Goal: Information Seeking & Learning: Learn about a topic

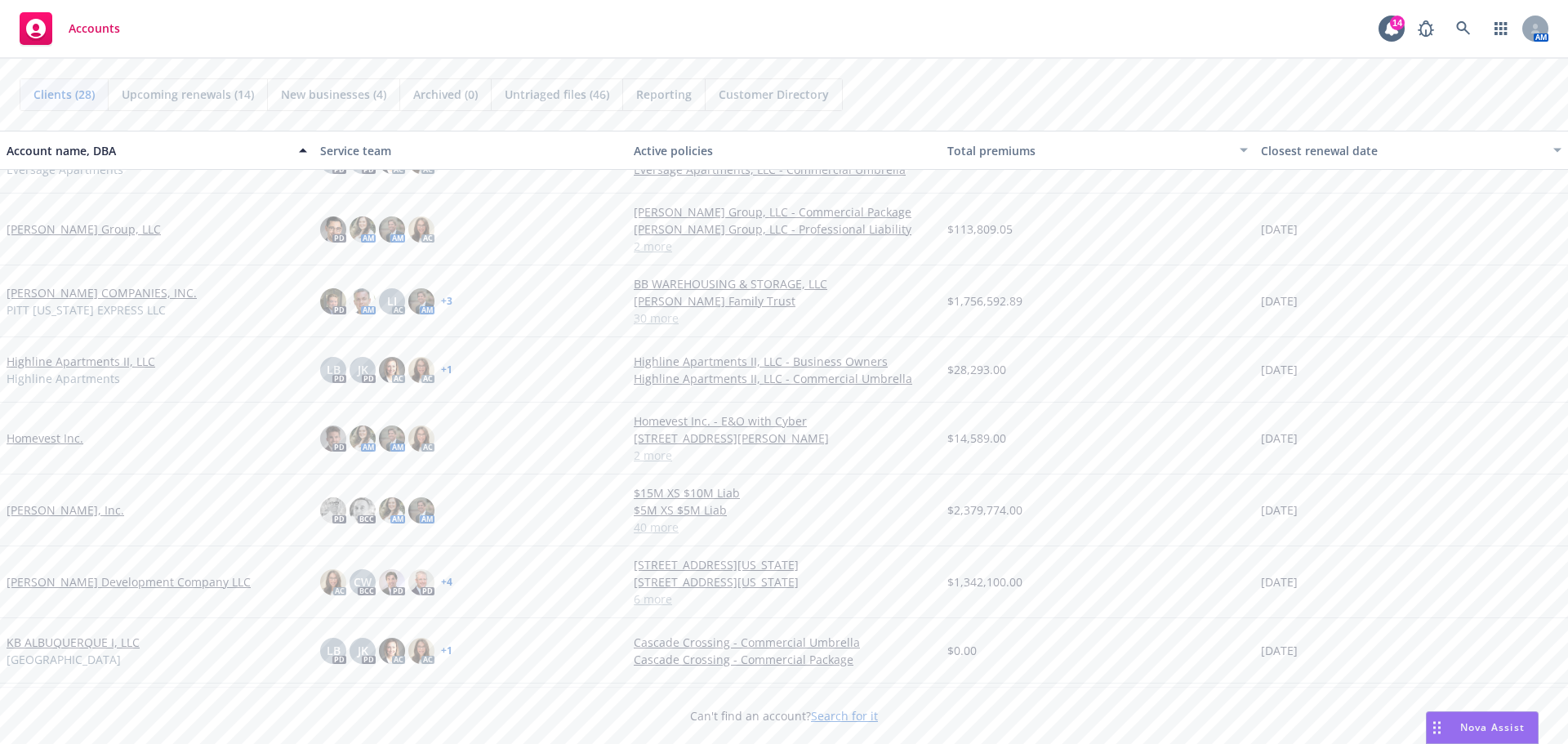
scroll to position [449, 0]
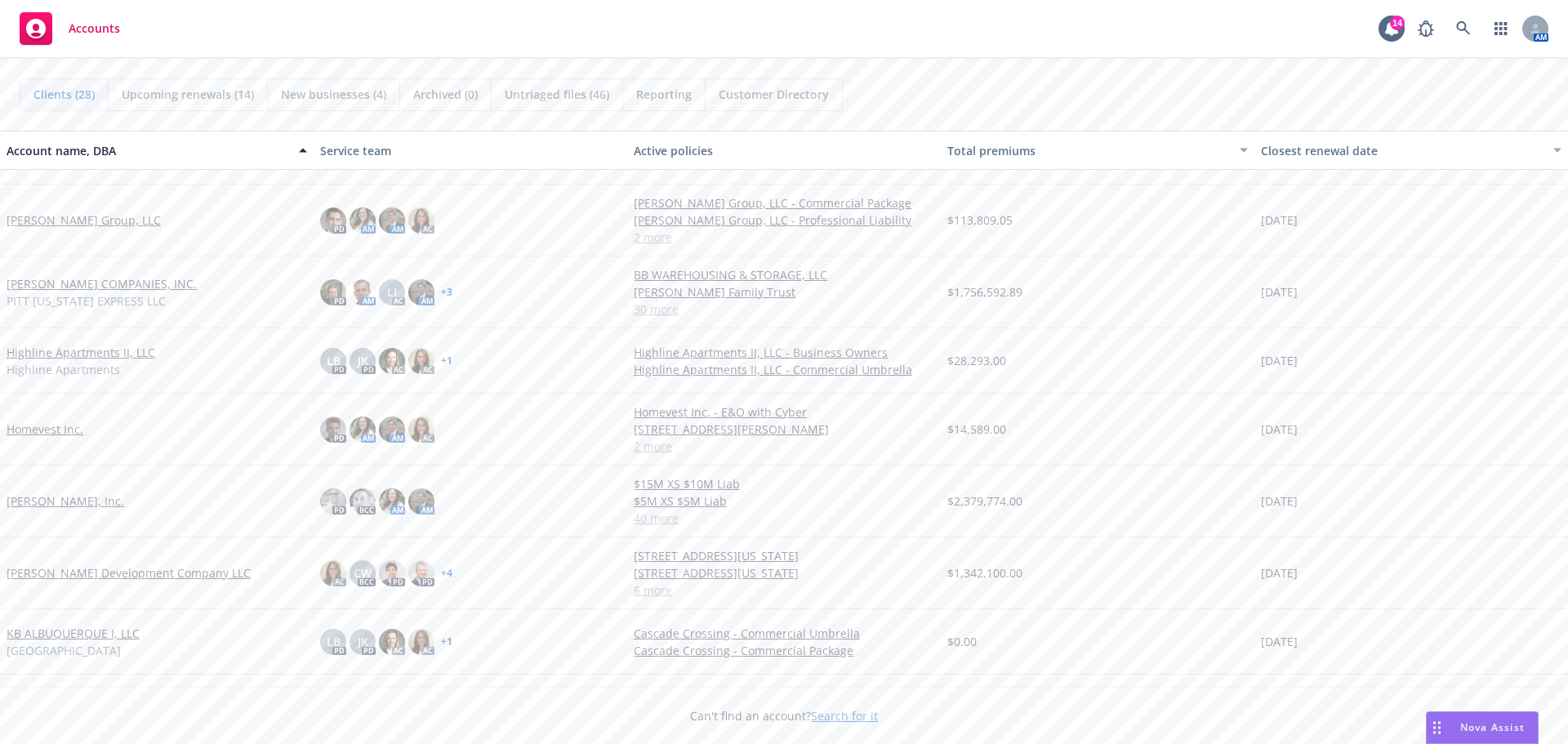
click at [103, 567] on link "[PERSON_NAME] Development Company LLC" at bounding box center [128, 573] width 244 height 18
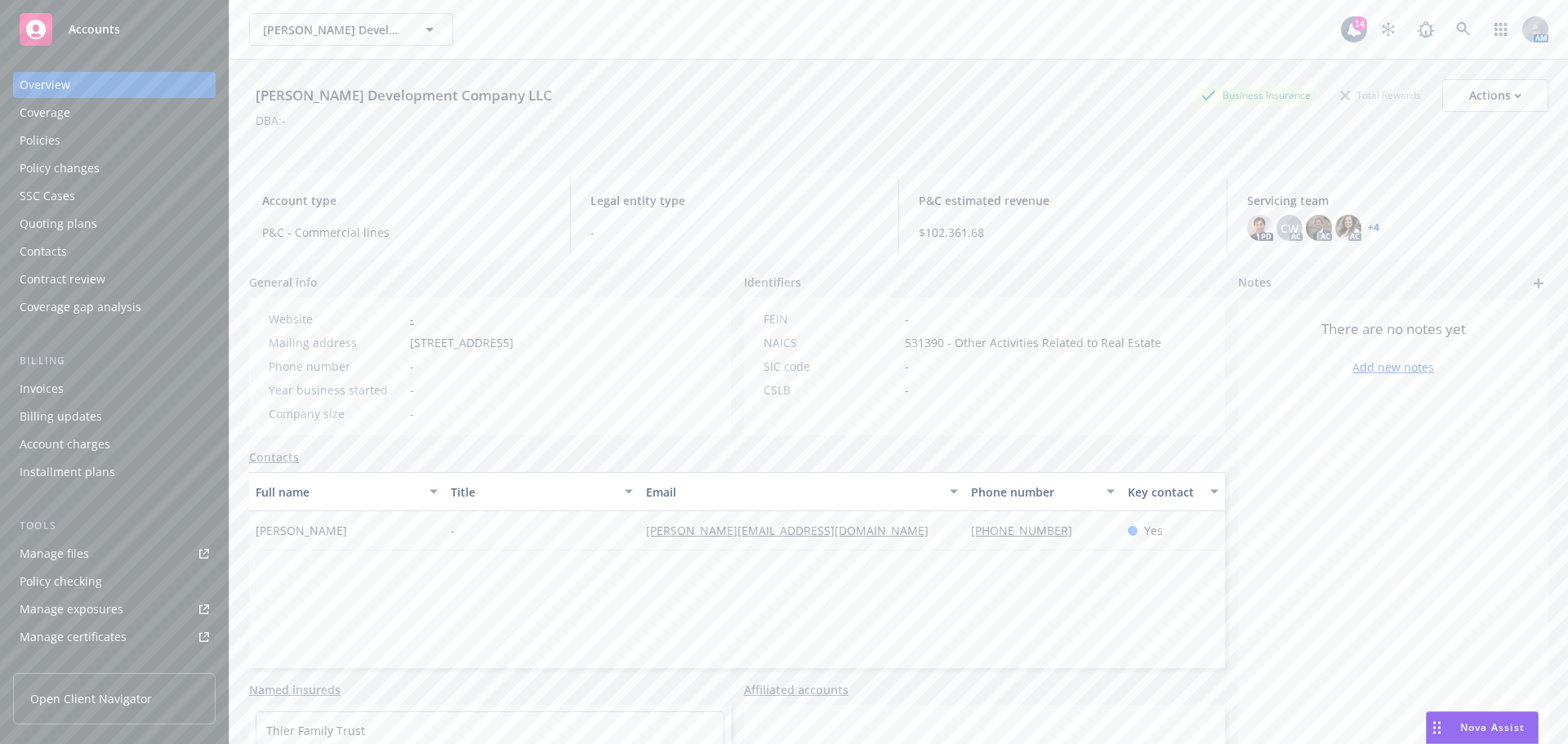
click at [48, 226] on div "Quoting plans" at bounding box center [58, 224] width 78 height 26
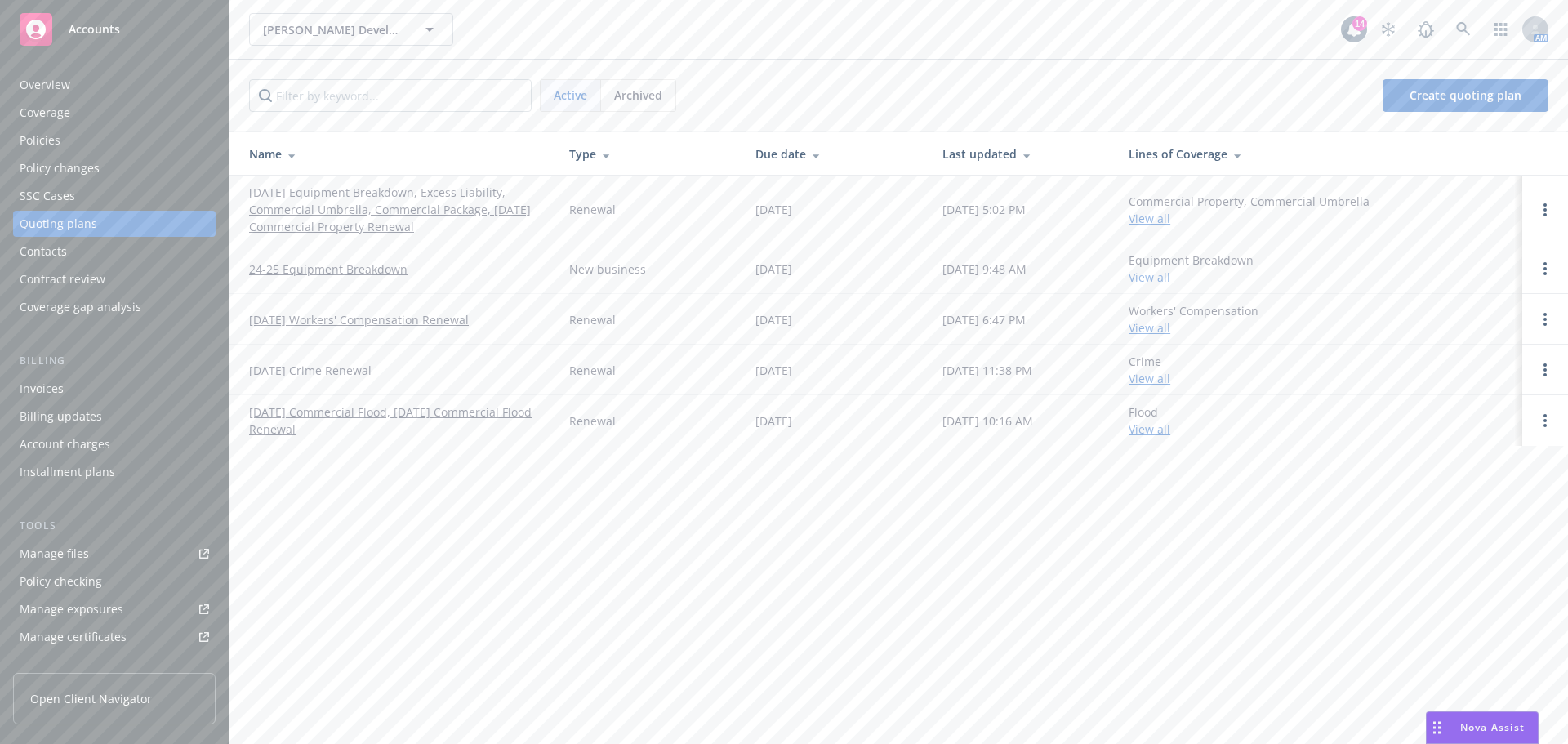
click at [329, 206] on link "[DATE] Equipment Breakdown, Excess Liability, Commercial Umbrella, Commercial P…" at bounding box center [396, 209] width 294 height 52
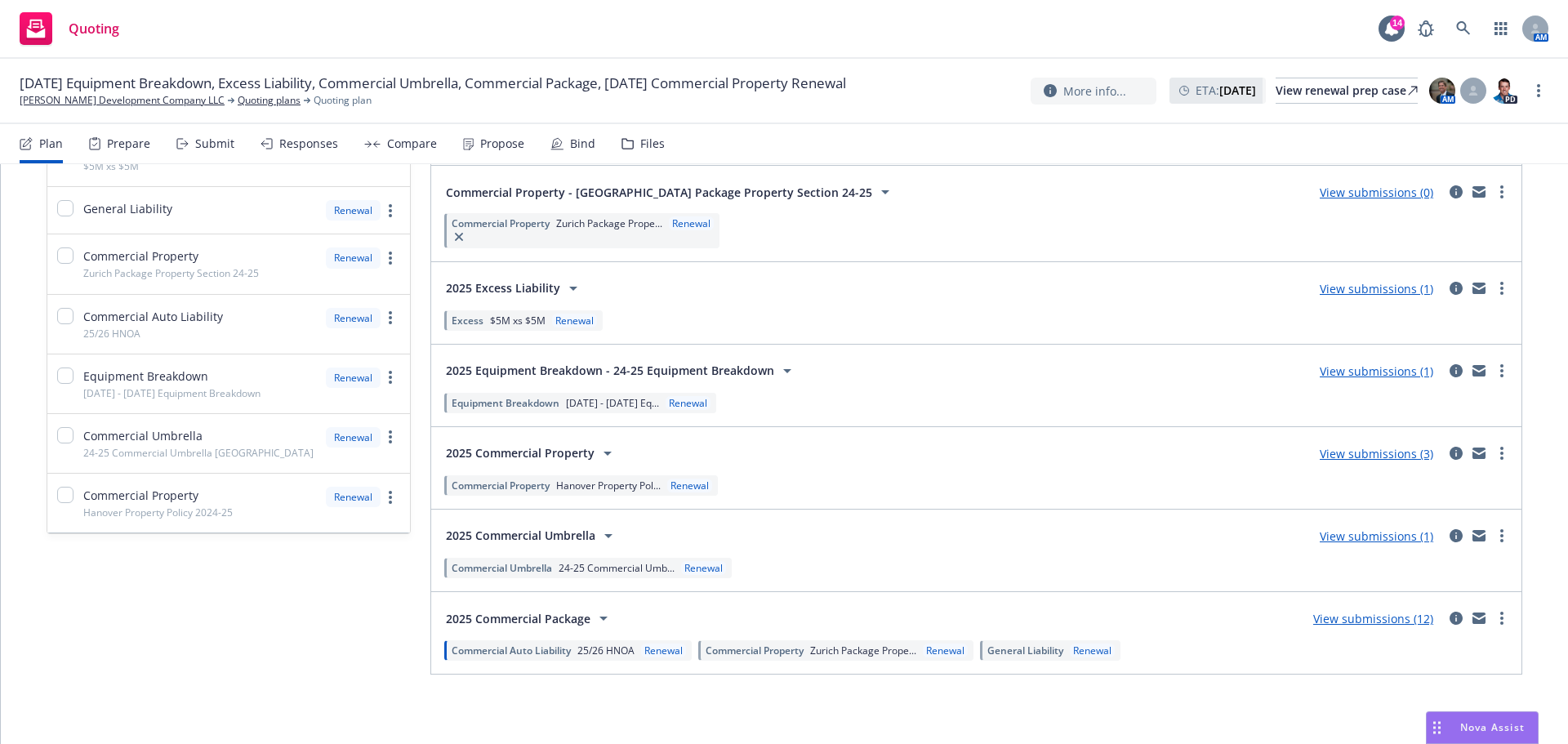
scroll to position [289, 0]
click at [1500, 616] on circle "more" at bounding box center [1501, 615] width 3 height 3
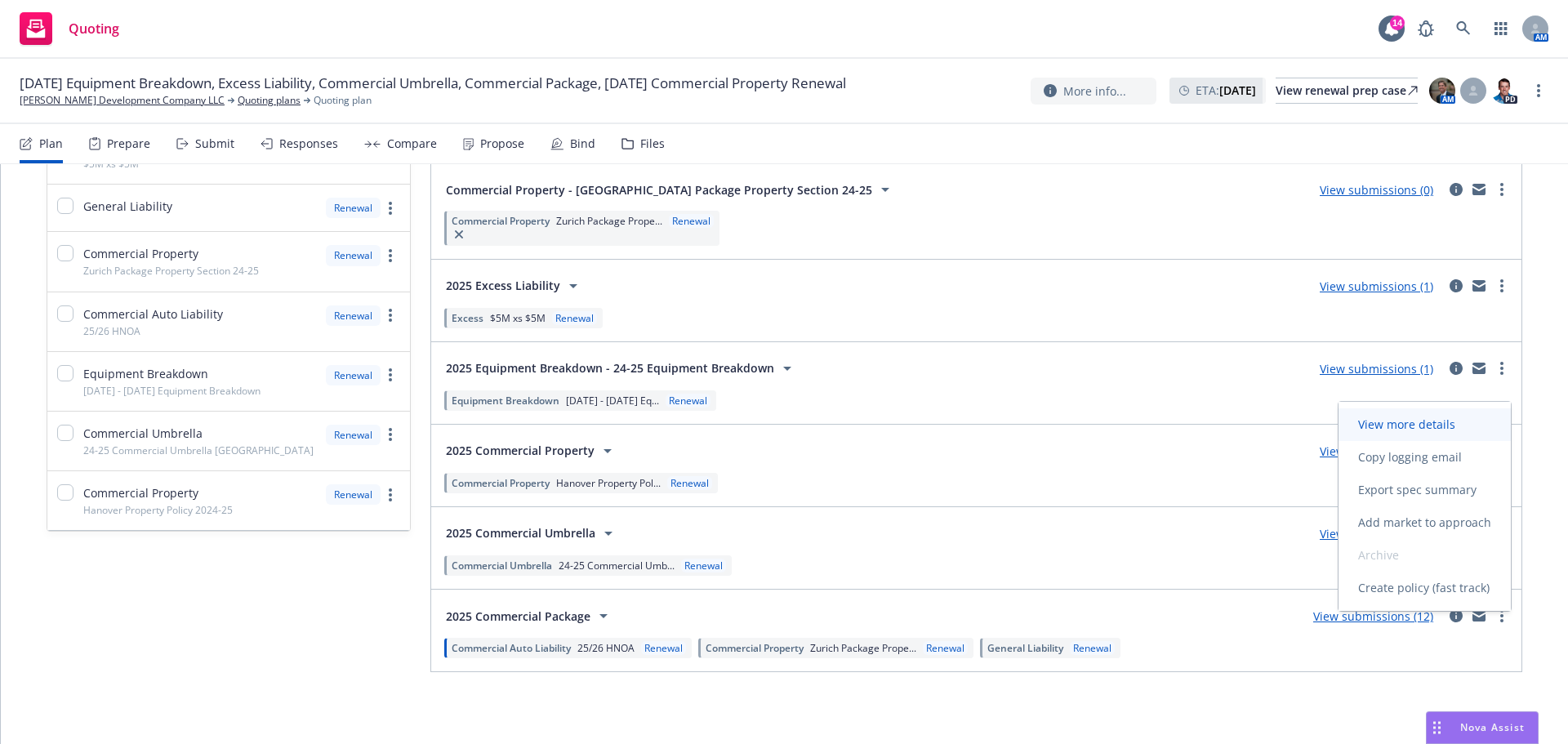
click at [1392, 414] on link "View more details" at bounding box center [1424, 425] width 172 height 33
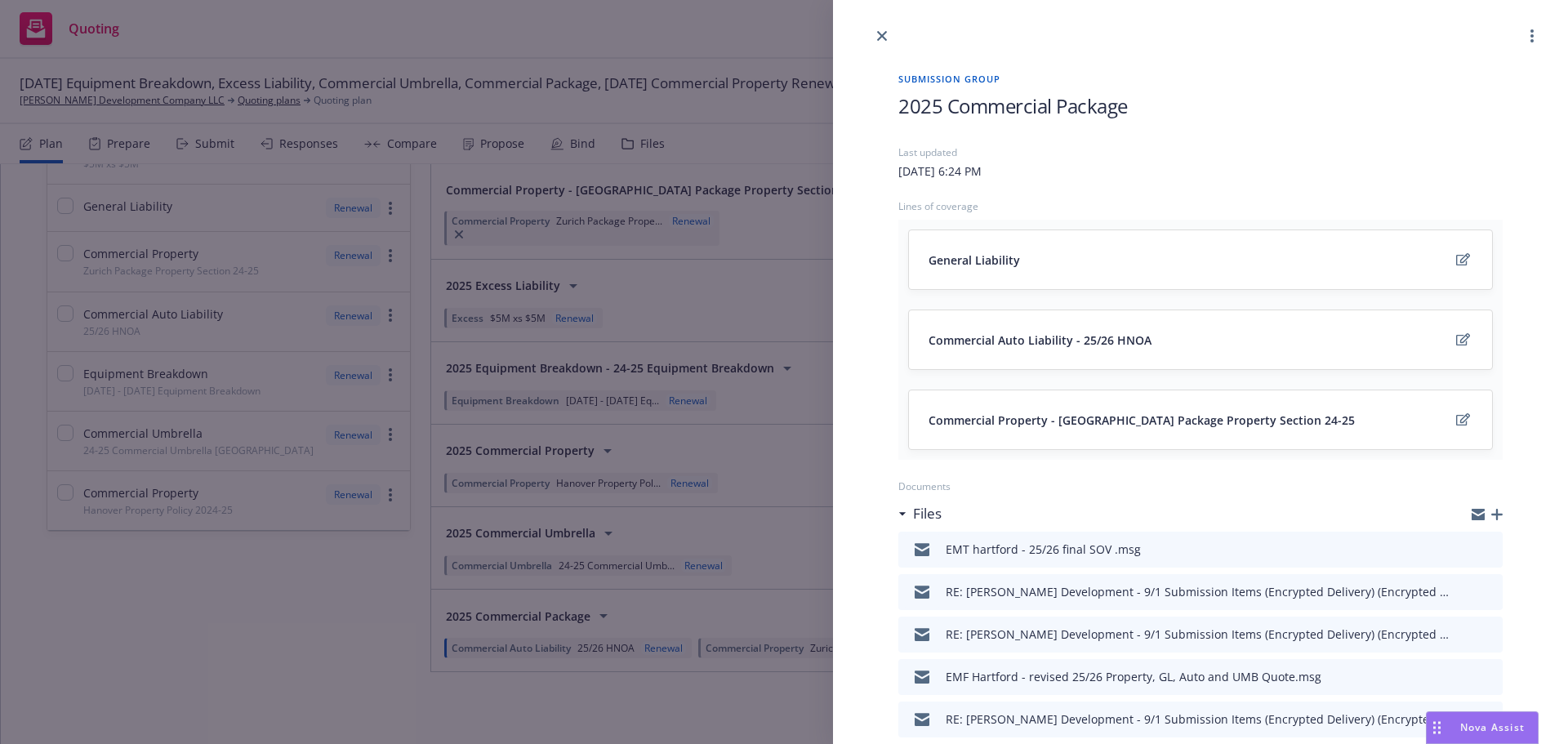
click at [1472, 513] on icon "button" at bounding box center [1478, 512] width 13 height 6
